Goal: Information Seeking & Learning: Learn about a topic

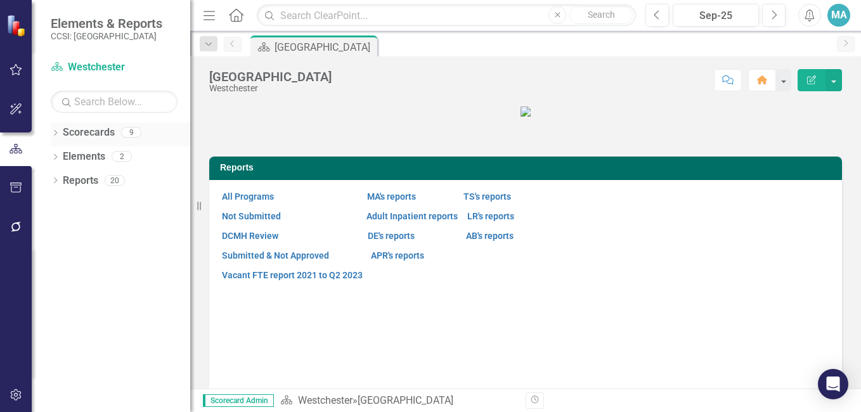
click at [94, 134] on link "Scorecards" at bounding box center [89, 133] width 52 height 15
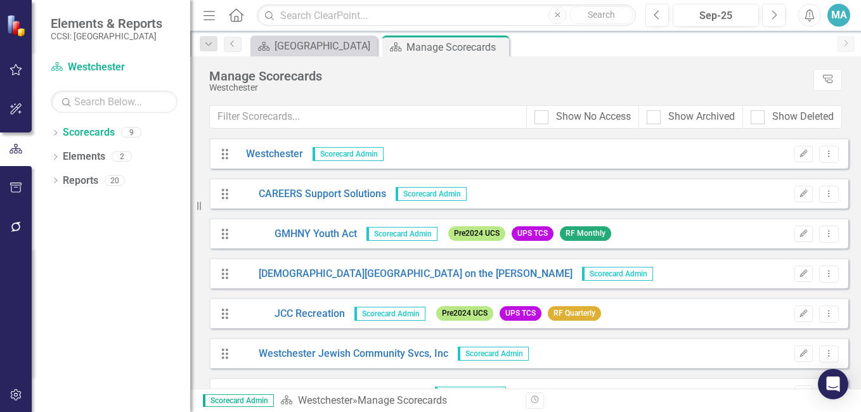
click at [235, 17] on icon at bounding box center [236, 14] width 15 height 13
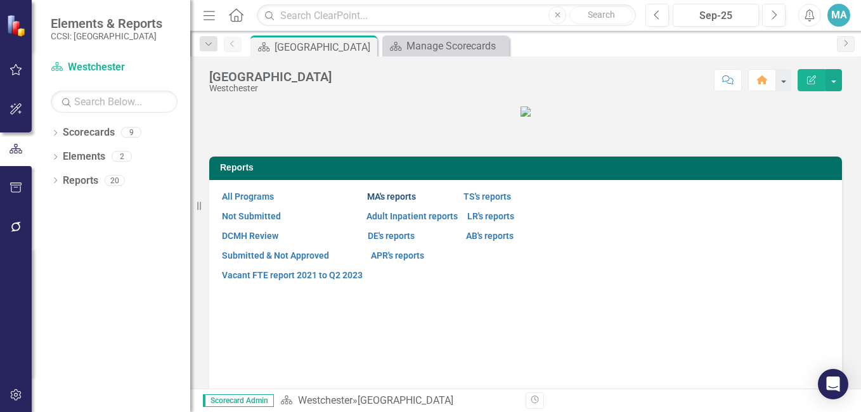
click at [408, 202] on link "MA's reports" at bounding box center [391, 197] width 49 height 10
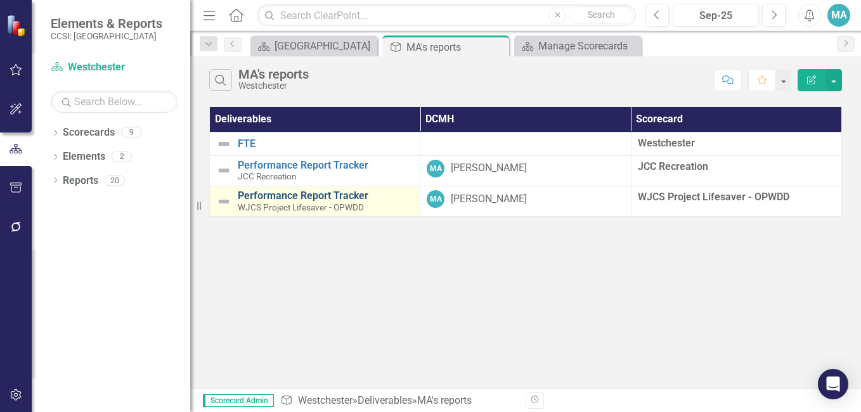
click at [284, 197] on link "Performance Report Tracker" at bounding box center [326, 195] width 176 height 11
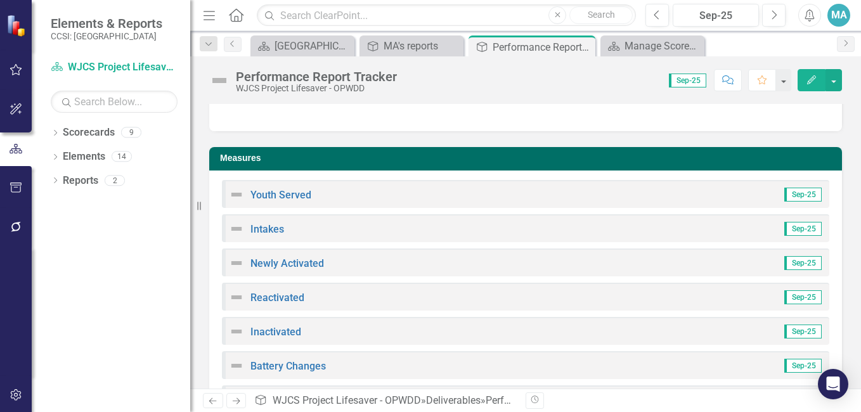
scroll to position [110, 0]
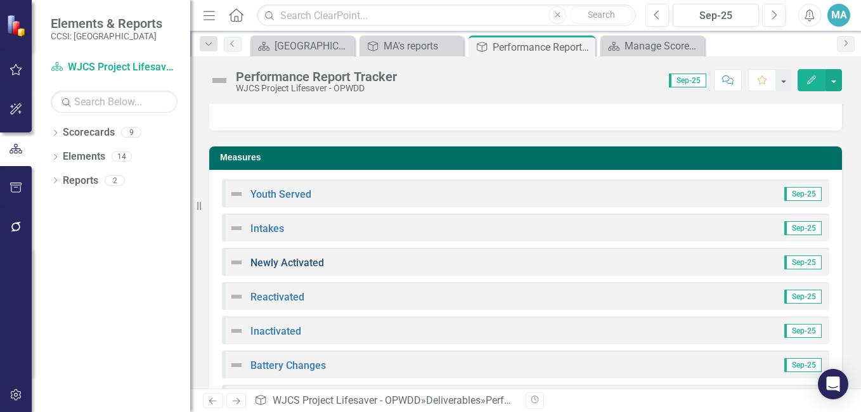
click at [296, 259] on link "Newly Activated" at bounding box center [287, 263] width 74 height 12
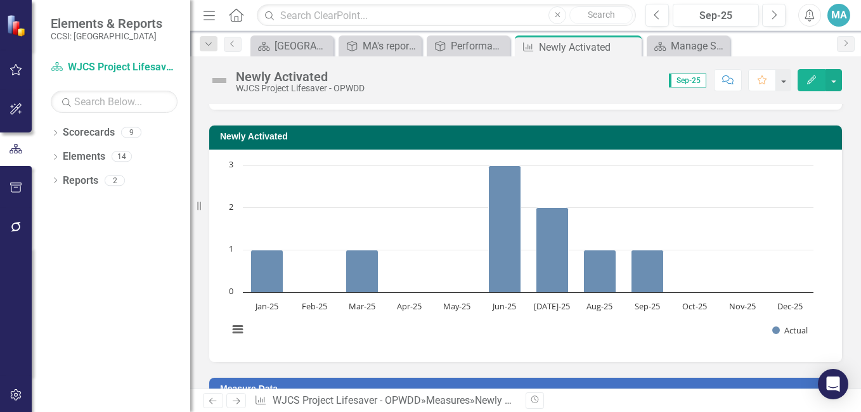
scroll to position [55, 0]
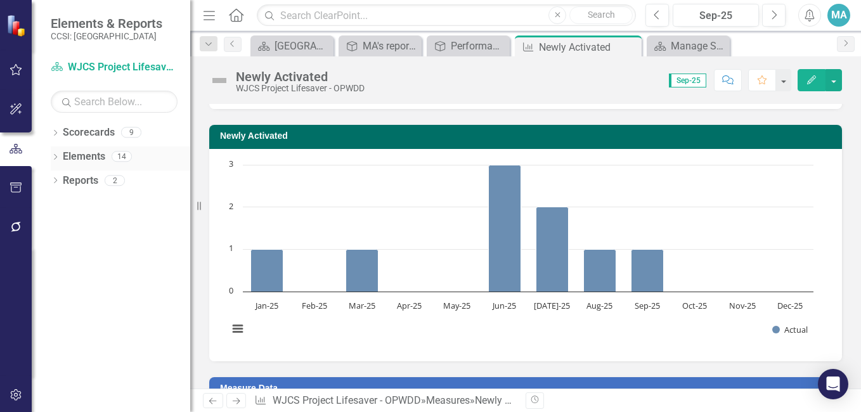
click at [94, 155] on link "Elements" at bounding box center [84, 157] width 42 height 15
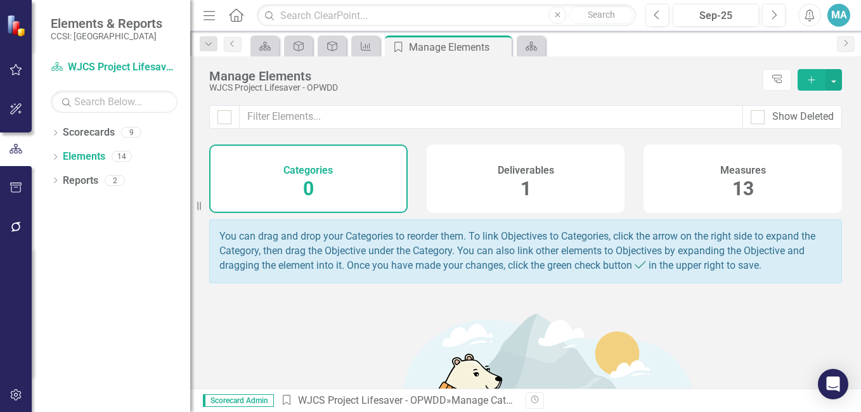
click at [521, 188] on span "1" at bounding box center [526, 189] width 11 height 22
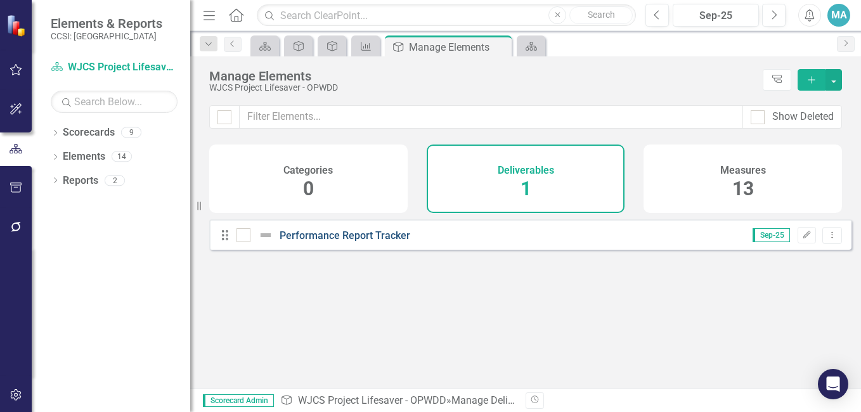
click at [365, 243] on div "Performance Report Tracker" at bounding box center [325, 235] width 177 height 15
click at [366, 242] on link "Performance Report Tracker" at bounding box center [345, 236] width 131 height 12
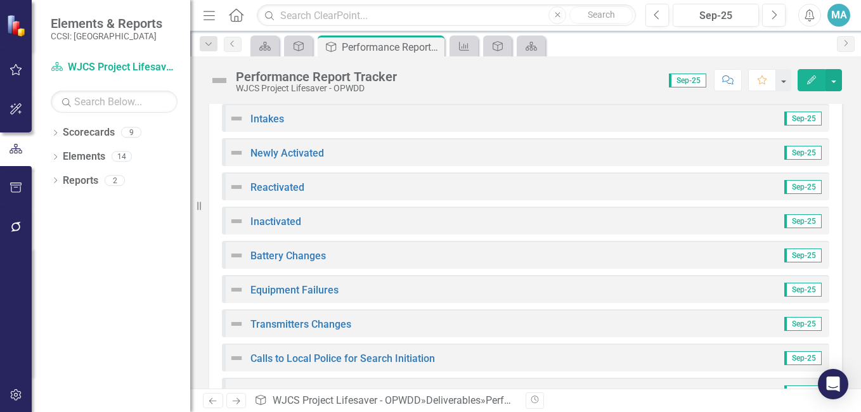
scroll to position [220, 0]
click at [298, 292] on link "Equipment Failures" at bounding box center [294, 290] width 88 height 12
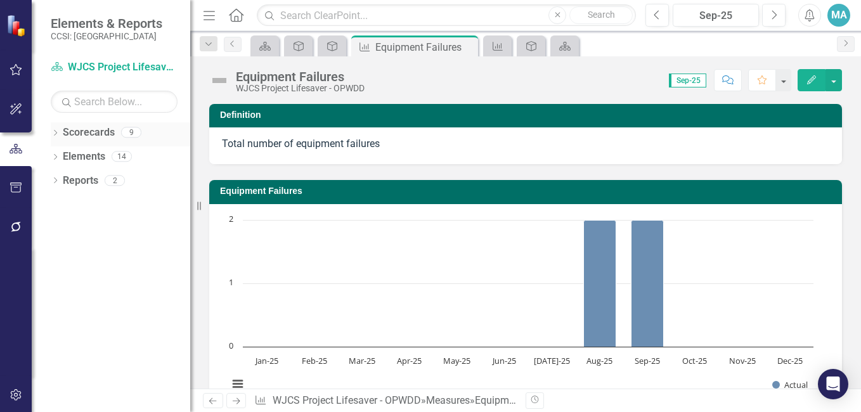
click at [99, 131] on link "Scorecards" at bounding box center [89, 133] width 52 height 15
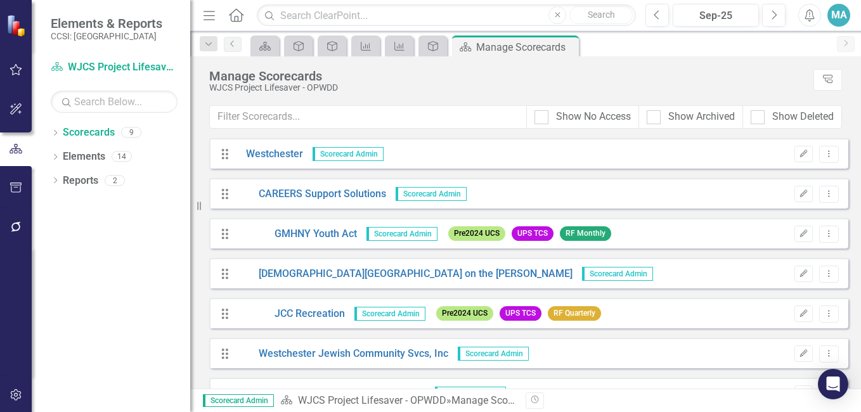
click at [231, 17] on icon at bounding box center [236, 14] width 15 height 13
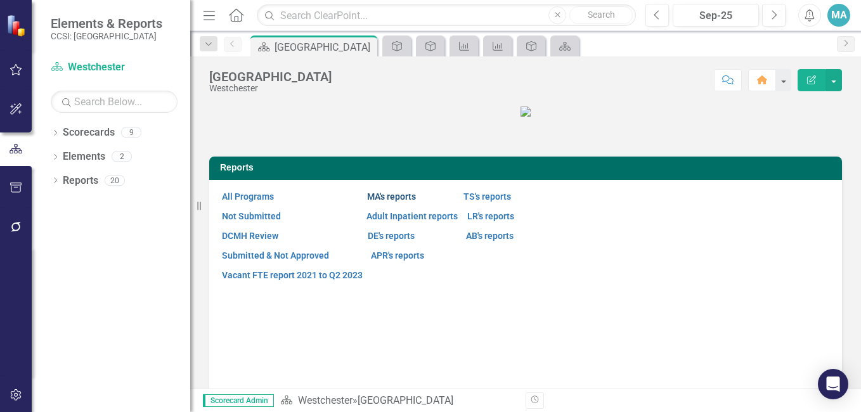
click at [397, 202] on link "MA's reports" at bounding box center [391, 197] width 49 height 10
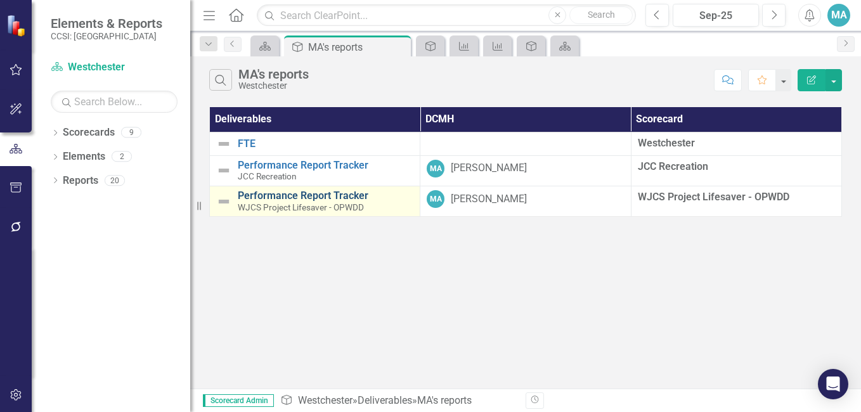
click at [285, 197] on link "Performance Report Tracker" at bounding box center [326, 195] width 176 height 11
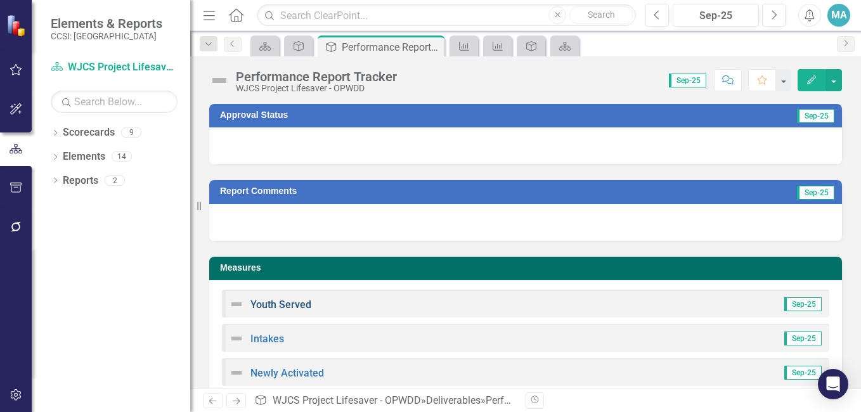
click at [293, 304] on link "Youth Served" at bounding box center [280, 305] width 61 height 12
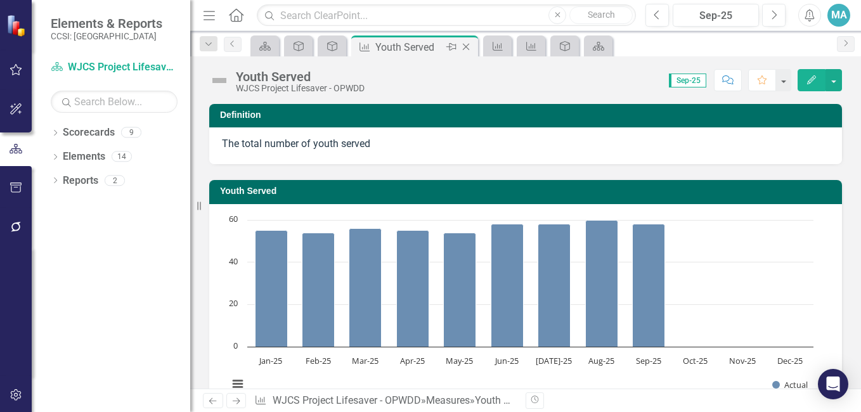
click at [466, 45] on icon "Close" at bounding box center [466, 47] width 13 height 10
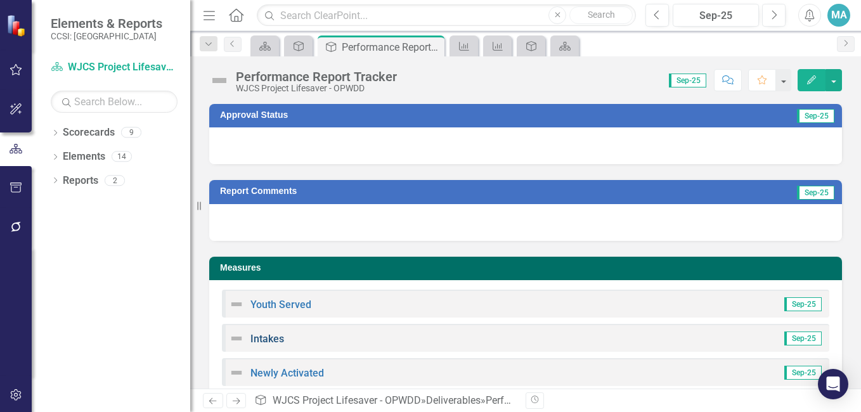
click at [273, 341] on link "Intakes" at bounding box center [267, 339] width 34 height 12
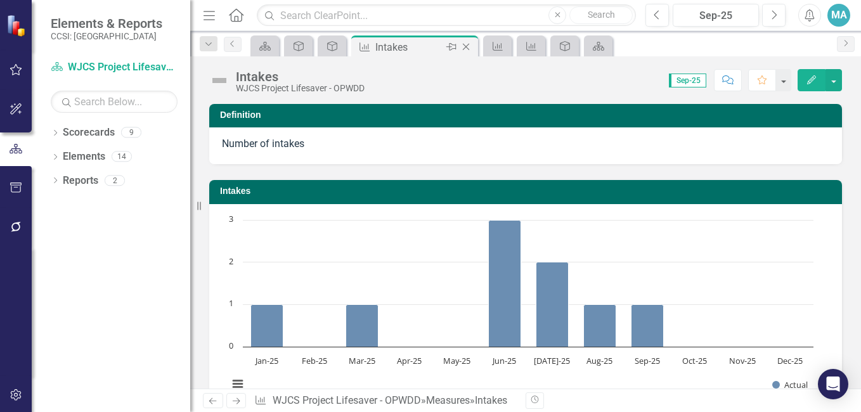
click at [471, 47] on icon "Close" at bounding box center [466, 47] width 13 height 10
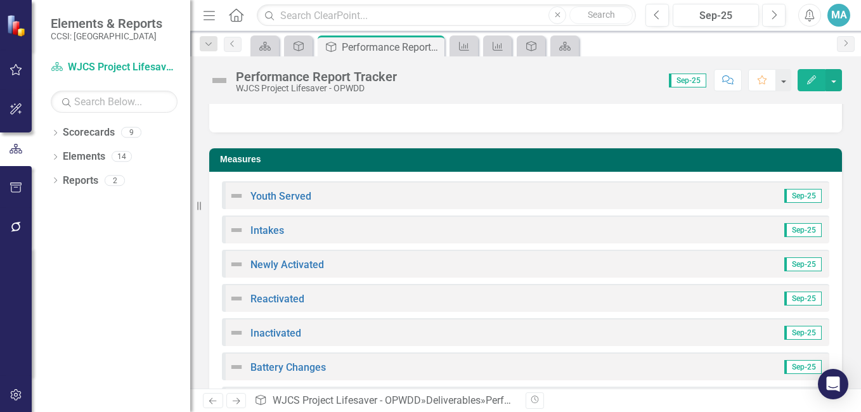
scroll to position [108, 0]
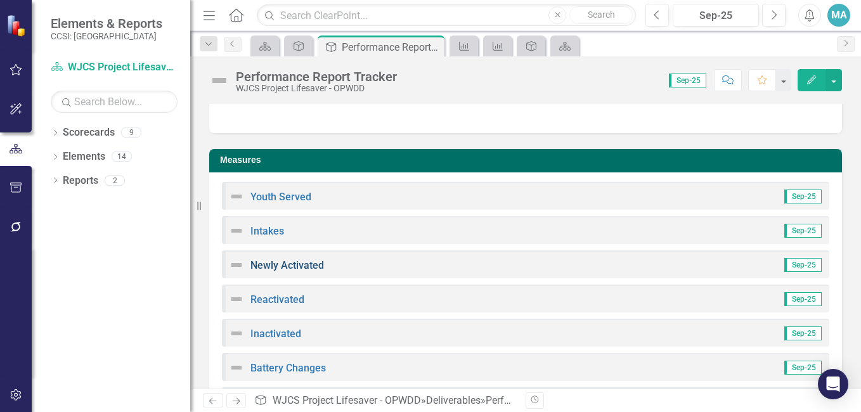
click at [302, 266] on link "Newly Activated" at bounding box center [287, 265] width 74 height 12
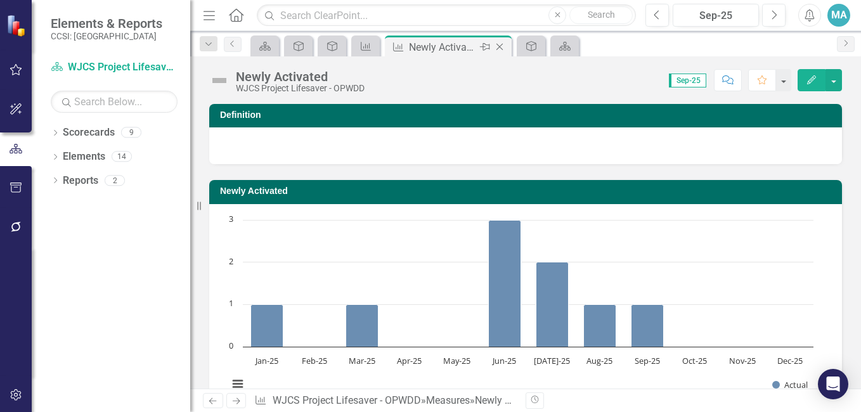
click at [502, 44] on icon at bounding box center [500, 47] width 7 height 7
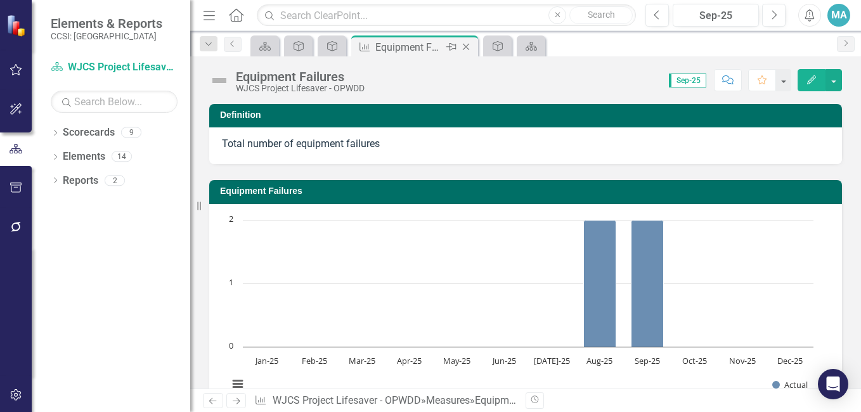
click at [469, 46] on icon "Close" at bounding box center [466, 47] width 13 height 10
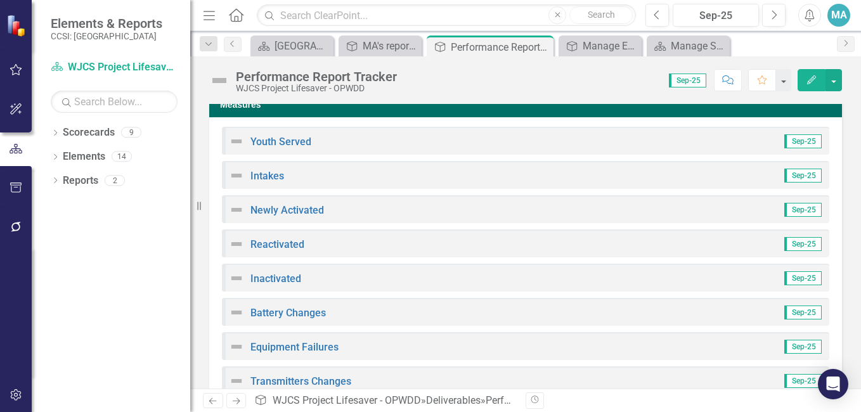
scroll to position [164, 0]
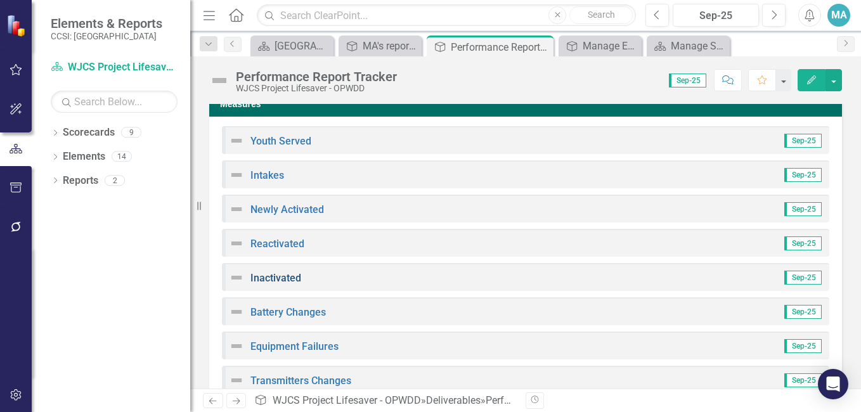
click at [287, 280] on link "Inactivated" at bounding box center [275, 278] width 51 height 12
